Goal: Complete application form

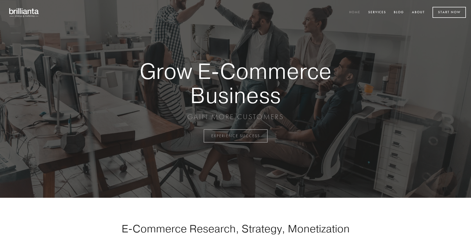
scroll to position [1335, 0]
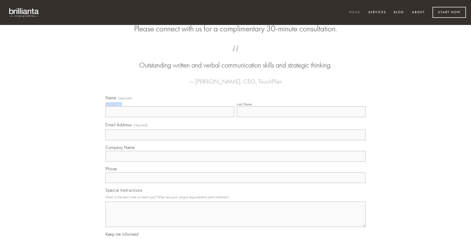
type input "[PERSON_NAME]"
click at [301, 117] on input "Last Name" at bounding box center [301, 111] width 129 height 11
type input "[PERSON_NAME]"
click at [235, 140] on input "Email Address (required)" at bounding box center [235, 135] width 260 height 11
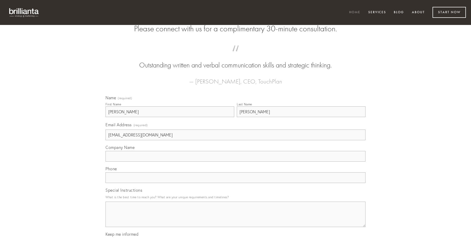
type input "[EMAIL_ADDRESS][DOMAIN_NAME]"
click at [235, 162] on input "Company Name" at bounding box center [235, 156] width 260 height 11
type input "[PERSON_NAME]"
click at [235, 183] on input "text" at bounding box center [235, 177] width 260 height 11
click at [235, 219] on textarea "Special Instructions" at bounding box center [235, 214] width 260 height 25
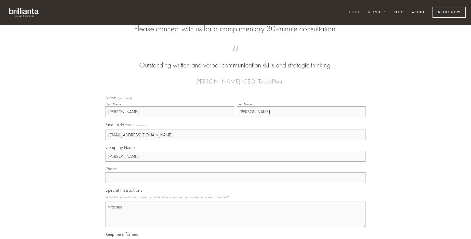
type textarea "vitiosus"
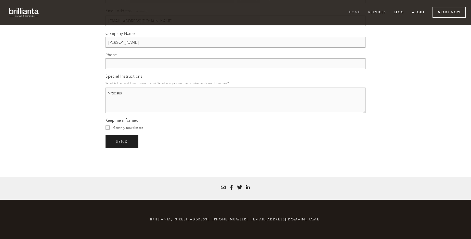
click at [122, 141] on span "send" at bounding box center [122, 141] width 12 height 5
